Goal: Task Accomplishment & Management: Use online tool/utility

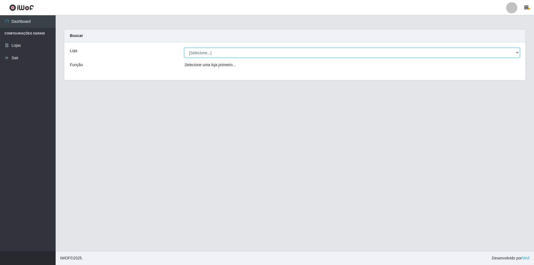
click at [210, 52] on select "[Selecione...] Atacado Vem - [STREET_ADDRESS]" at bounding box center [353, 53] width 336 height 10
select select "461"
click at [185, 48] on select "[Selecione...] Atacado Vem - [STREET_ADDRESS]" at bounding box center [353, 53] width 336 height 10
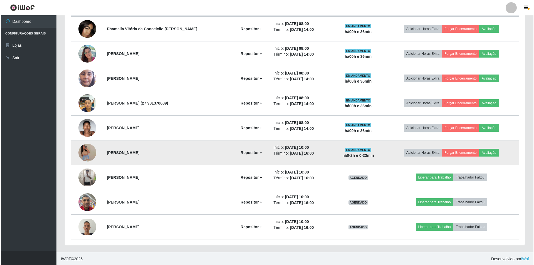
scroll to position [228, 0]
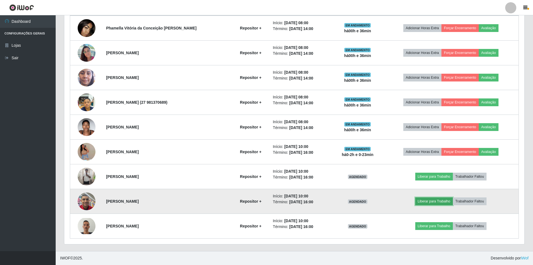
click at [437, 203] on button "Liberar para Trabalho" at bounding box center [434, 202] width 38 height 8
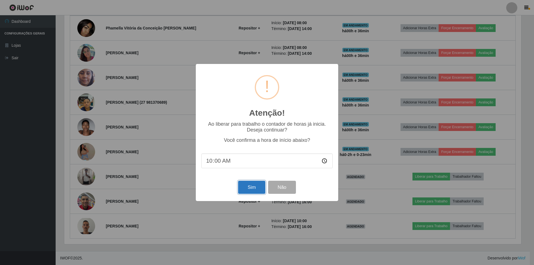
click at [255, 185] on button "Sim" at bounding box center [251, 187] width 27 height 13
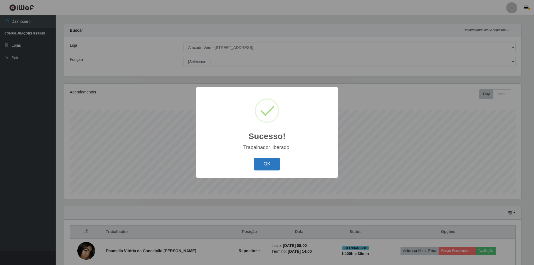
click at [271, 169] on button "OK" at bounding box center [267, 164] width 26 height 13
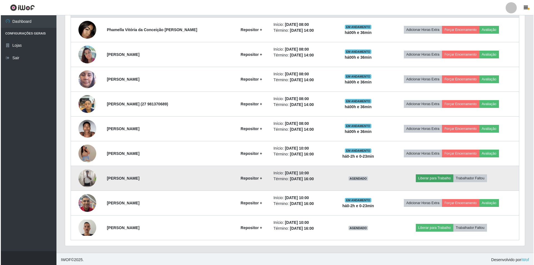
scroll to position [228, 0]
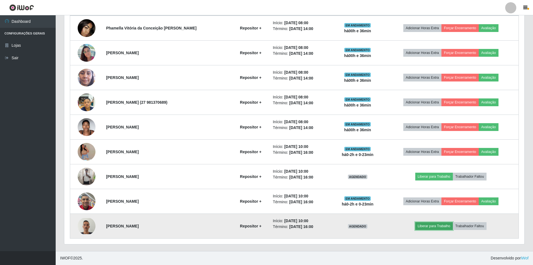
click at [427, 228] on button "Liberar para Trabalho" at bounding box center [434, 226] width 38 height 8
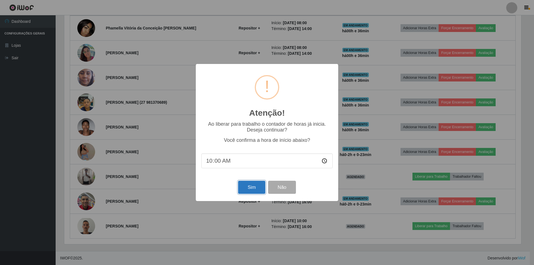
click at [244, 186] on button "Sim" at bounding box center [251, 187] width 27 height 13
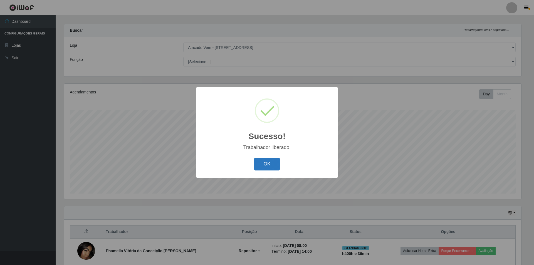
click at [278, 169] on button "OK" at bounding box center [267, 164] width 26 height 13
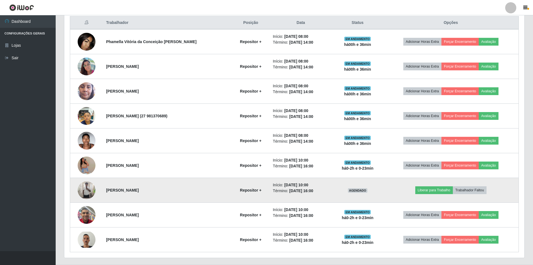
scroll to position [228, 0]
